Goal: Transaction & Acquisition: Book appointment/travel/reservation

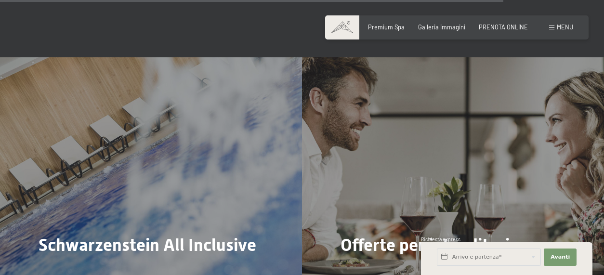
scroll to position [3034, 0]
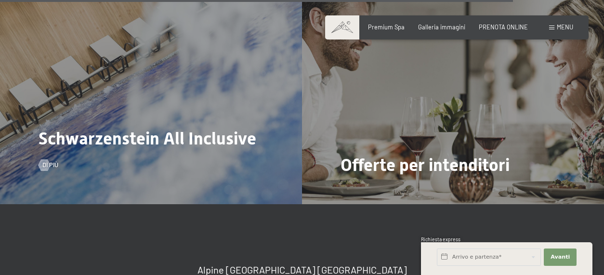
click at [178, 129] on span "Schwarzenstein All Inclusive" at bounding box center [148, 139] width 218 height 20
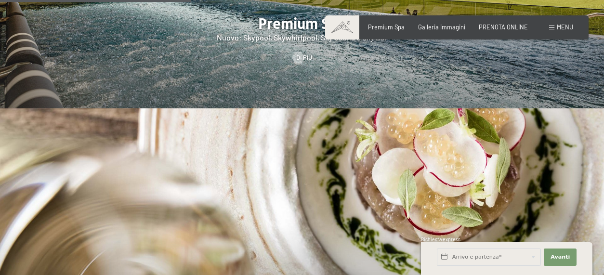
scroll to position [1144, 0]
click at [429, 26] on span "Galleria immagini" at bounding box center [441, 26] width 47 height 8
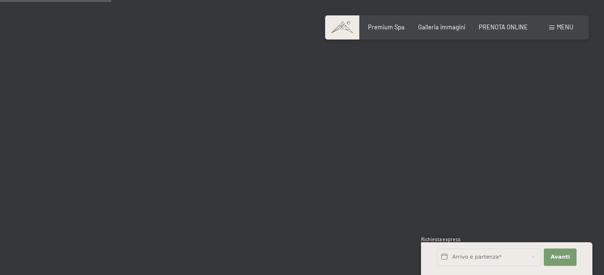
scroll to position [1591, 0]
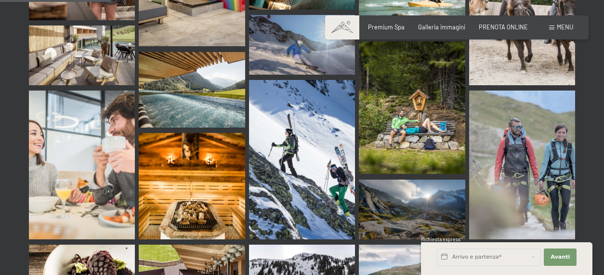
click at [571, 24] on span "Menu" at bounding box center [564, 27] width 16 height 8
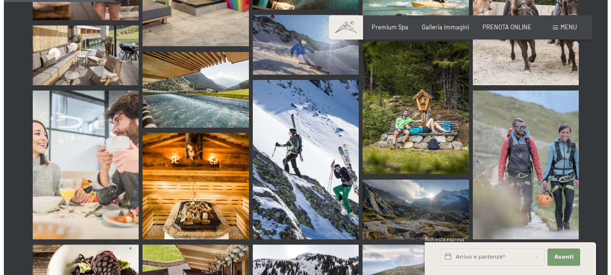
scroll to position [1608, 0]
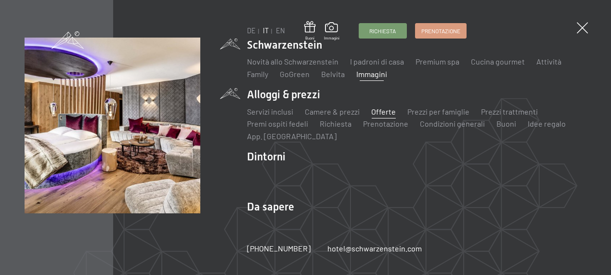
click at [375, 113] on link "Offerte" at bounding box center [383, 111] width 25 height 9
click at [319, 114] on link "Camere & prezzi" at bounding box center [332, 111] width 55 height 9
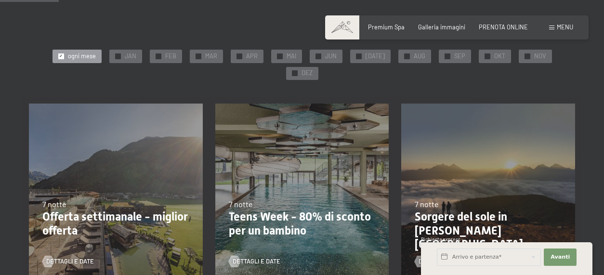
scroll to position [201, 0]
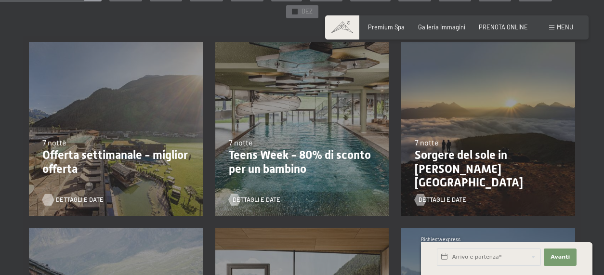
click at [68, 195] on span "Dettagli e Date" at bounding box center [80, 199] width 48 height 9
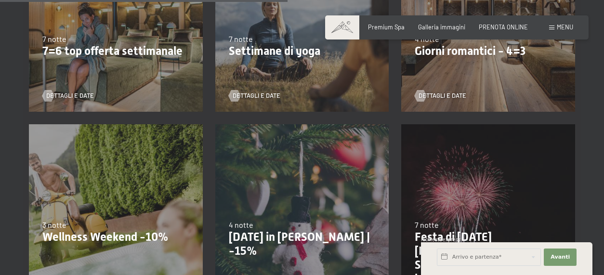
scroll to position [683, 0]
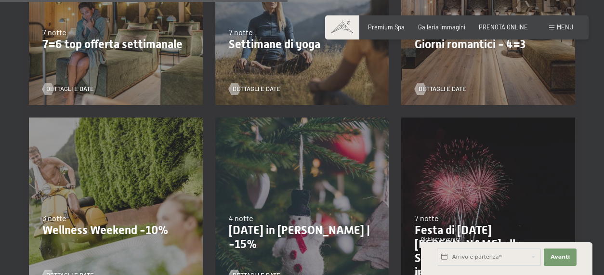
click at [270, 223] on p "Natale in montagna | -15%" at bounding box center [302, 237] width 147 height 28
click at [248, 271] on span "Dettagli e Date" at bounding box center [266, 275] width 48 height 9
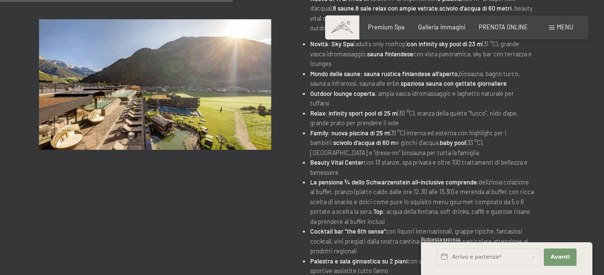
scroll to position [364, 0]
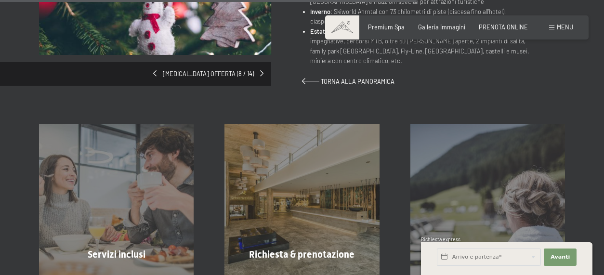
scroll to position [670, 0]
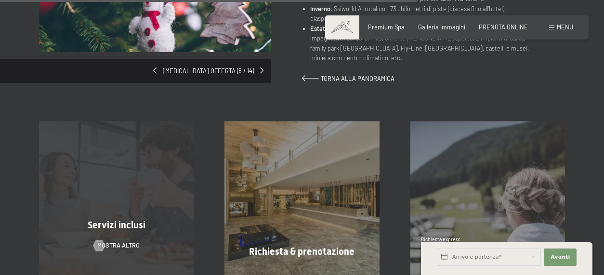
click at [133, 219] on span "Servizi inclusi" at bounding box center [117, 225] width 58 height 12
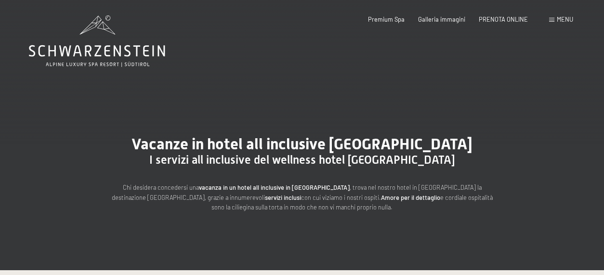
click at [525, 172] on div "Vacanze in hotel all inclusive trentino Alto Adige I servizi all inclusive del …" at bounding box center [302, 173] width 604 height 193
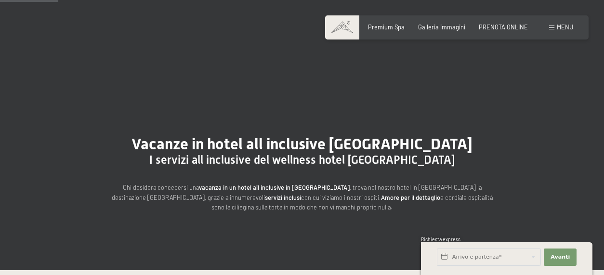
scroll to position [317, 0]
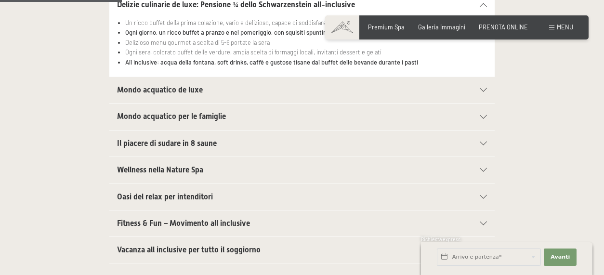
click at [201, 247] on span "Vacanza all inclusive per tutto il soggiorno" at bounding box center [188, 249] width 143 height 9
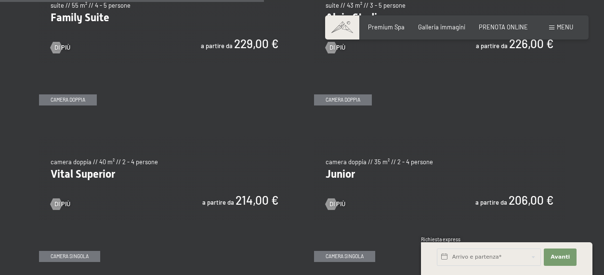
scroll to position [1053, 0]
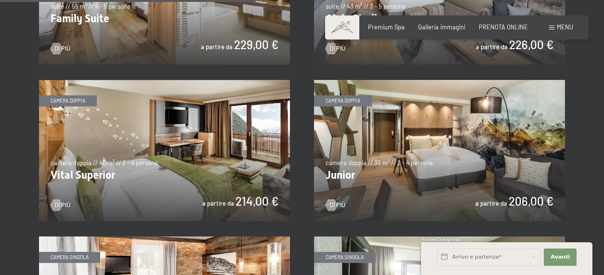
click at [211, 148] on img at bounding box center [164, 150] width 251 height 141
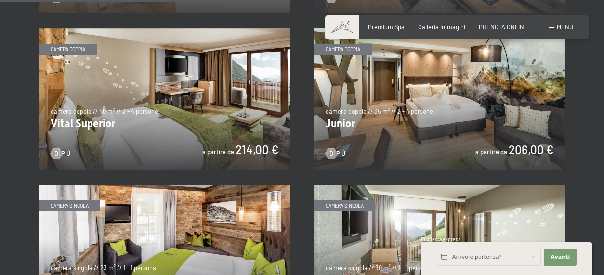
scroll to position [1106, 0]
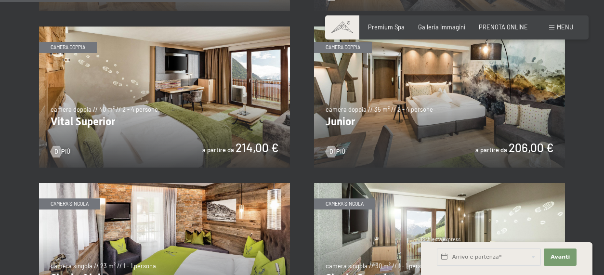
click at [455, 140] on img at bounding box center [439, 96] width 251 height 141
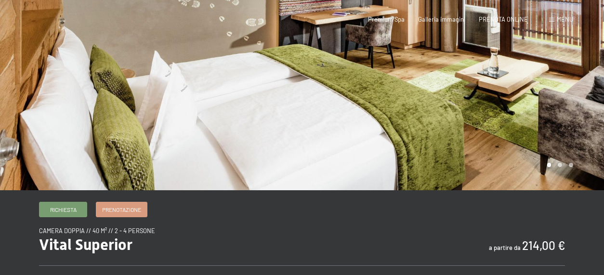
scroll to position [315, 0]
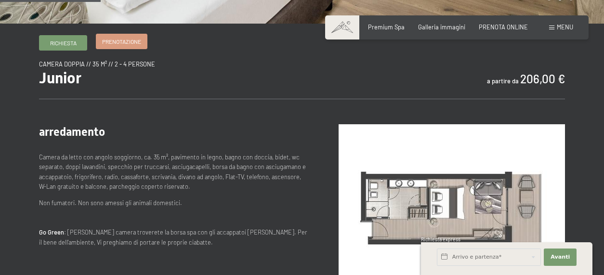
scroll to position [304, 0]
